Goal: Information Seeking & Learning: Learn about a topic

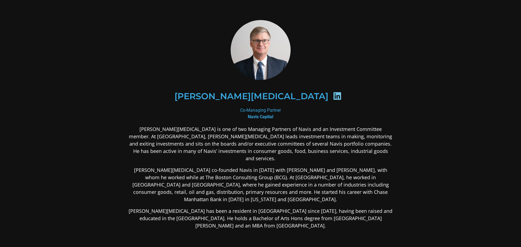
click at [390, 62] on div "[PERSON_NAME][MEDICAL_DATA] Co-Managing Partner Navis Capital [PERSON_NAME][MED…" at bounding box center [260, 167] width 293 height 324
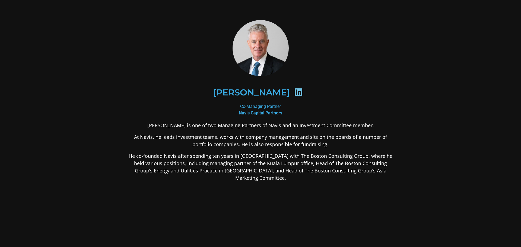
click at [294, 93] on icon at bounding box center [298, 92] width 9 height 9
click at [266, 93] on h2 "Nicholas Bloy" at bounding box center [251, 92] width 76 height 9
click at [295, 97] on div at bounding box center [298, 93] width 18 height 11
click at [273, 93] on h2 "Nicholas Bloy" at bounding box center [251, 92] width 76 height 9
click at [250, 92] on h2 "Nicholas Bloy" at bounding box center [251, 92] width 76 height 9
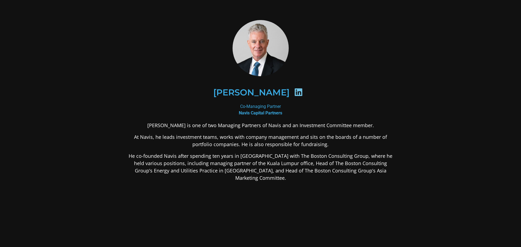
click at [253, 122] on p "[PERSON_NAME] is one of two Managing Partners of Navis and an Investment Commit…" at bounding box center [261, 125] width 264 height 7
click at [88, 117] on section "Nicholas Bloy Co-Managing Partner Navis Capital Partners Nicholas Bloy is one o…" at bounding box center [260, 144] width 521 height 288
